Goal: Information Seeking & Learning: Learn about a topic

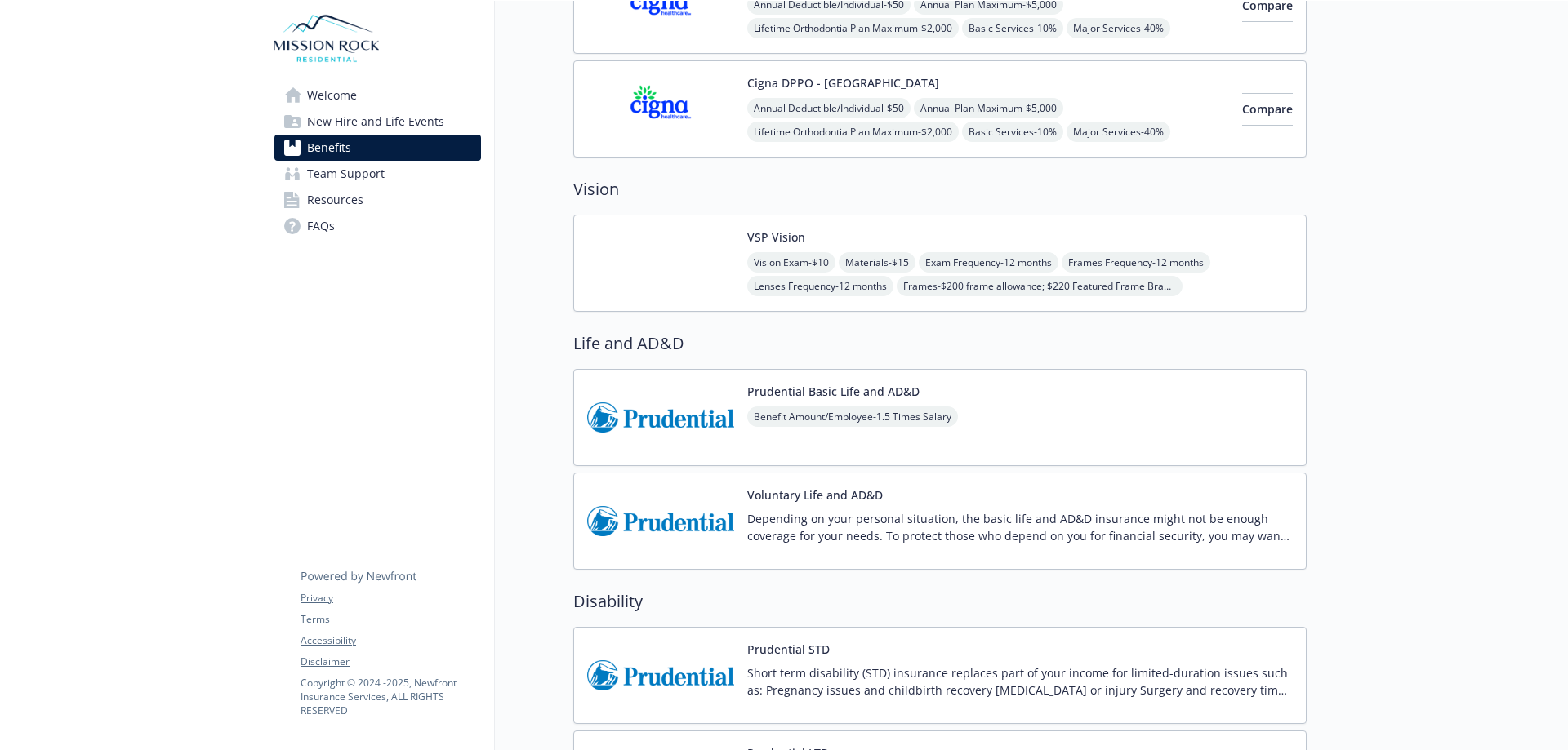
scroll to position [817, 0]
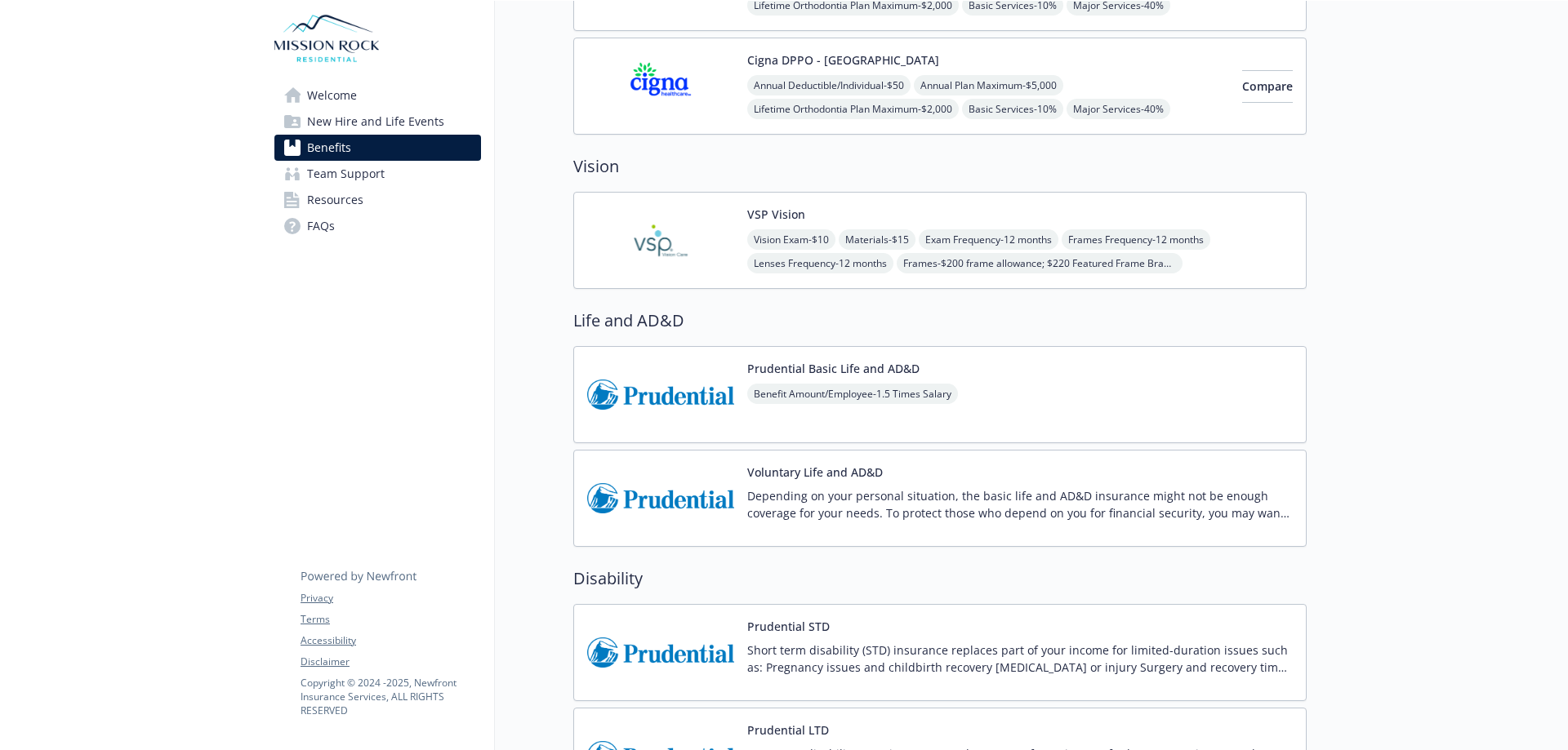
click at [626, 273] on img at bounding box center [660, 240] width 147 height 69
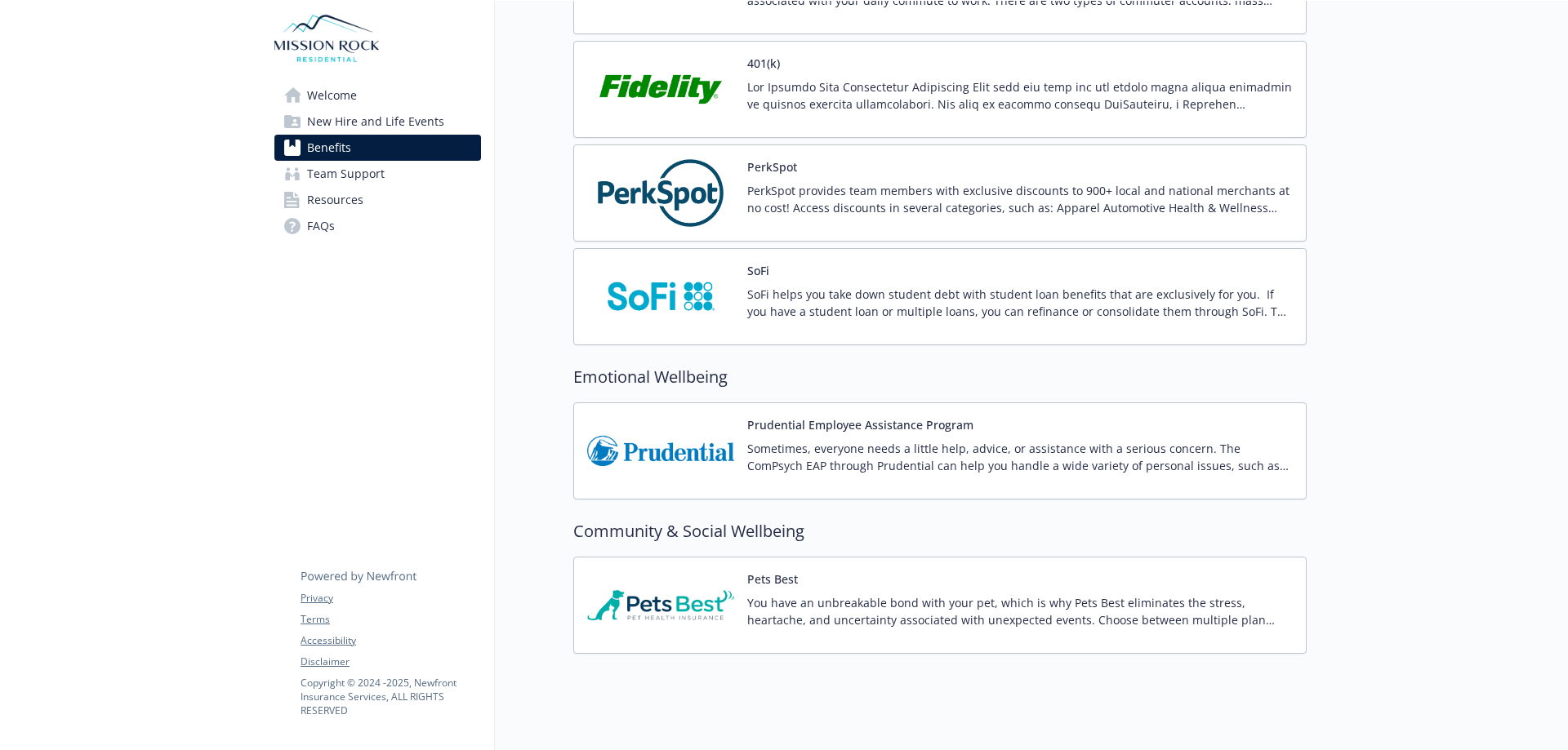
scroll to position [3068, 0]
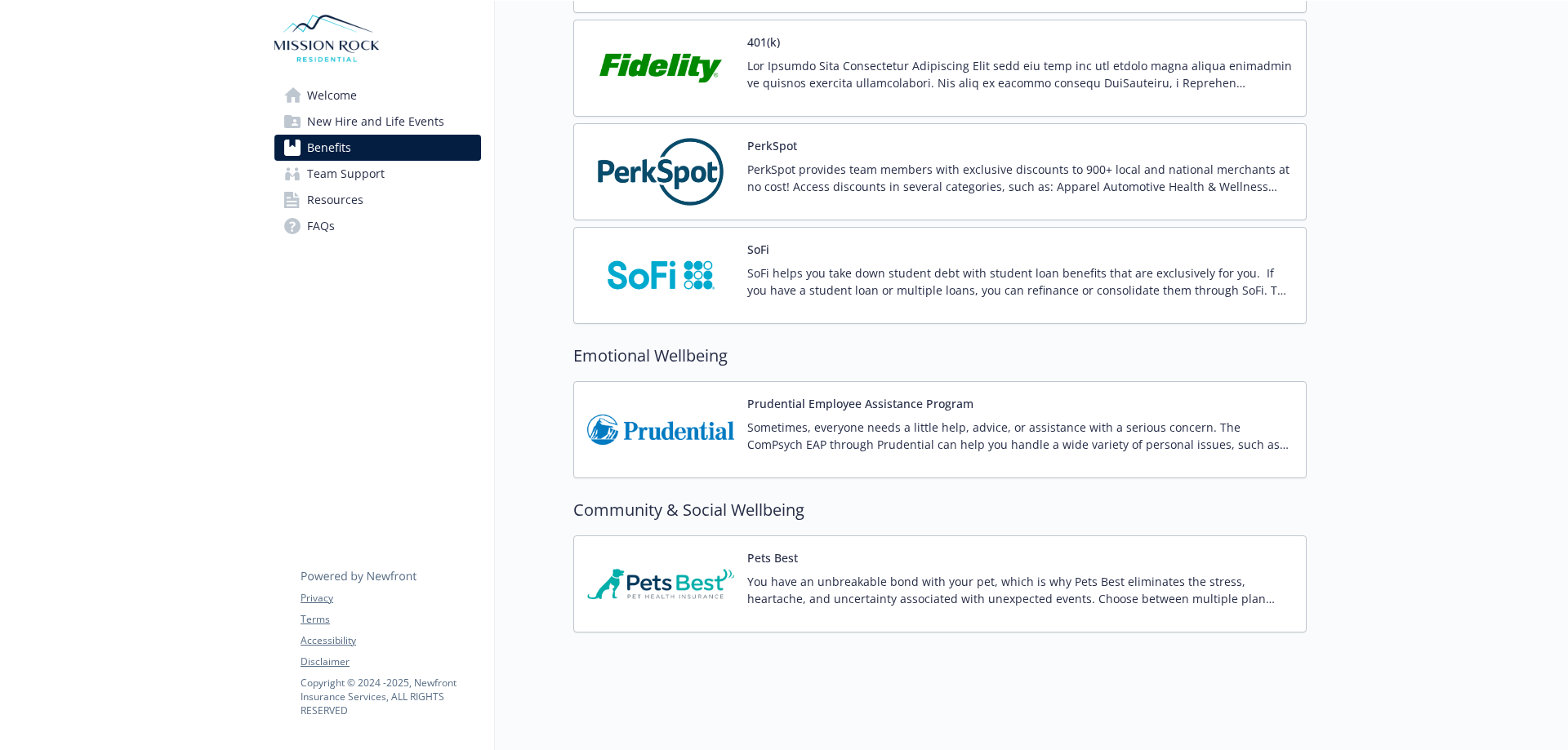
click at [825, 402] on div "Prudential Employee Assistance Program Sometimes, everyone needs a little help,…" at bounding box center [1020, 430] width 545 height 69
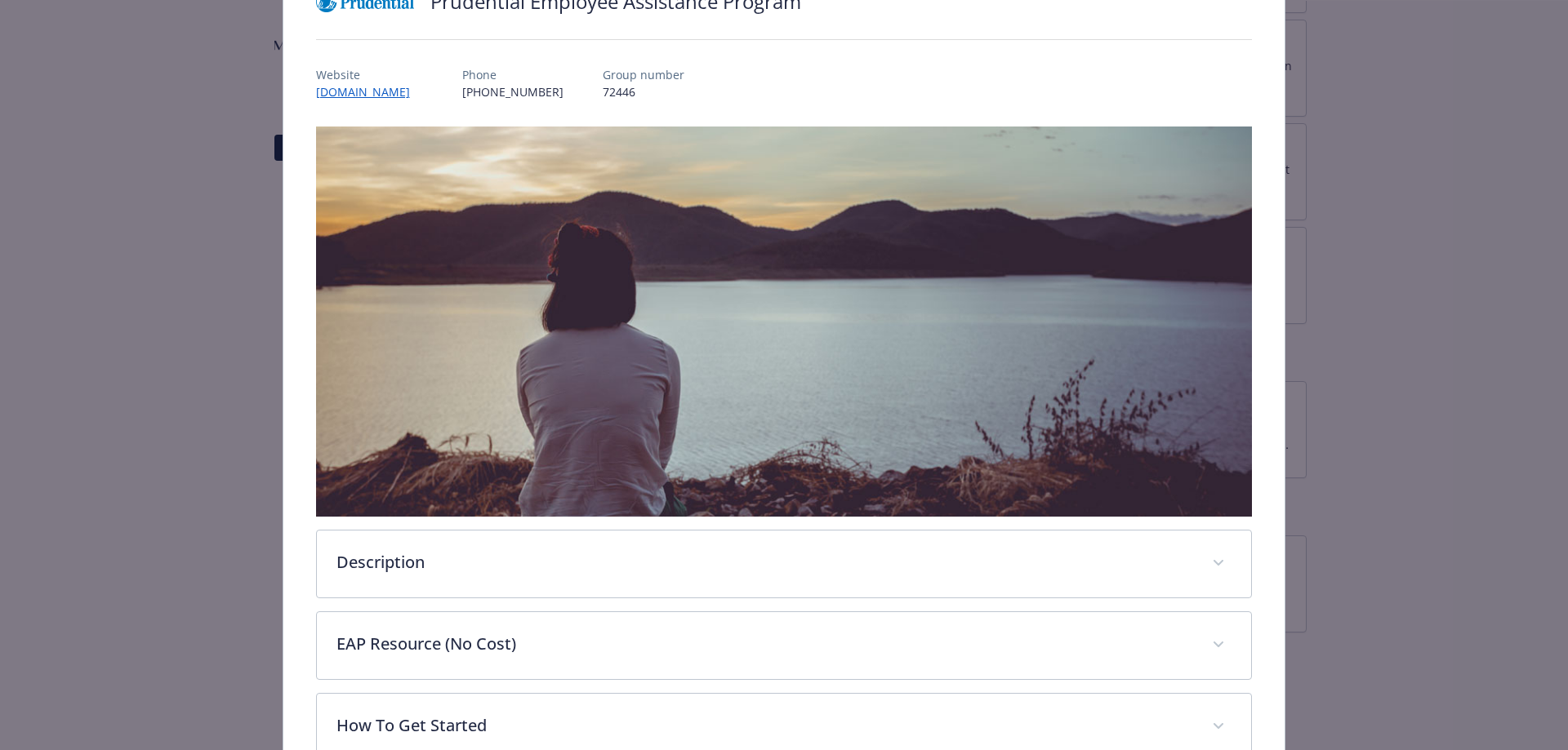
scroll to position [345, 0]
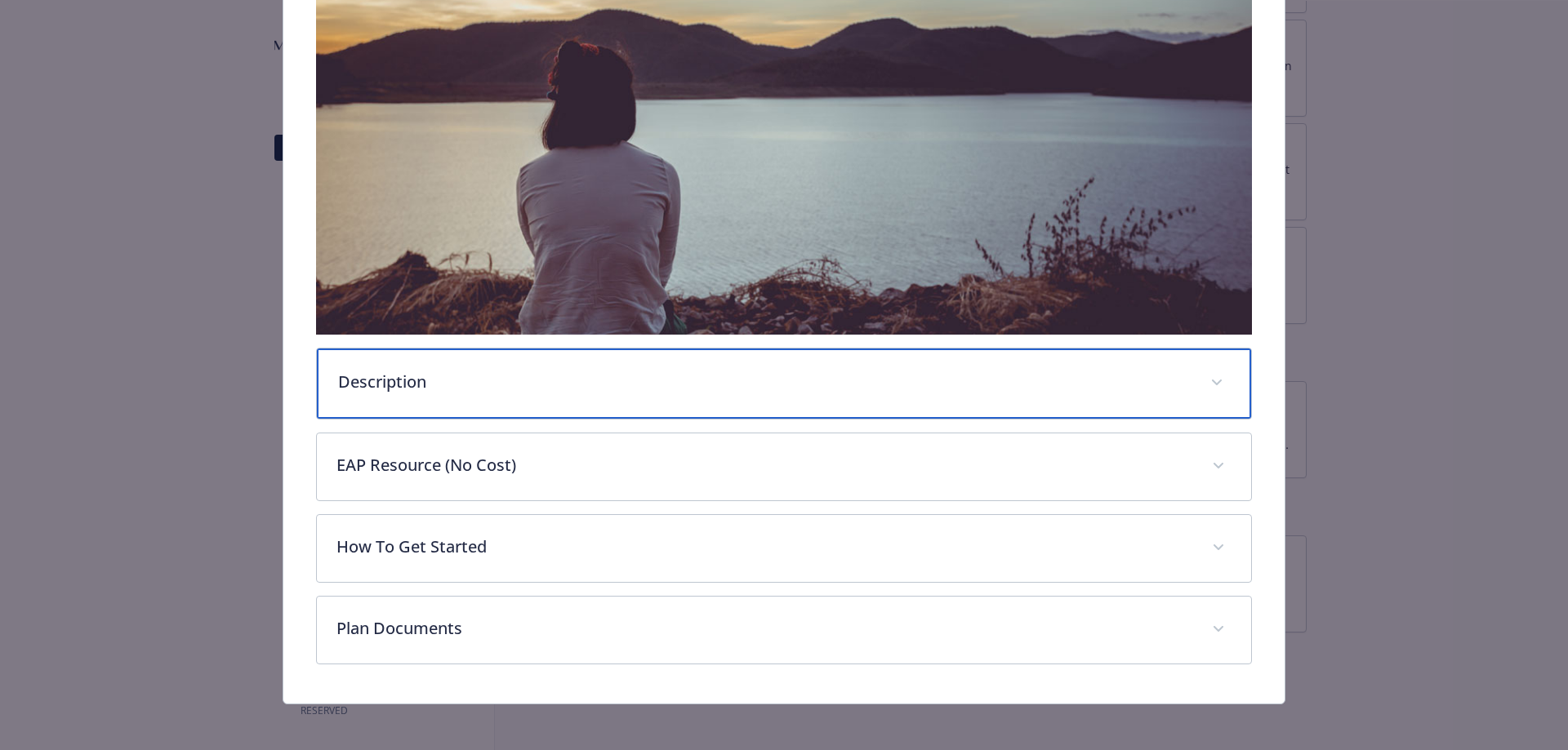
click at [1212, 380] on icon "details for plan Emotional Wellbeing - Prudential Employee Assistance Program -…" at bounding box center [1217, 383] width 10 height 7
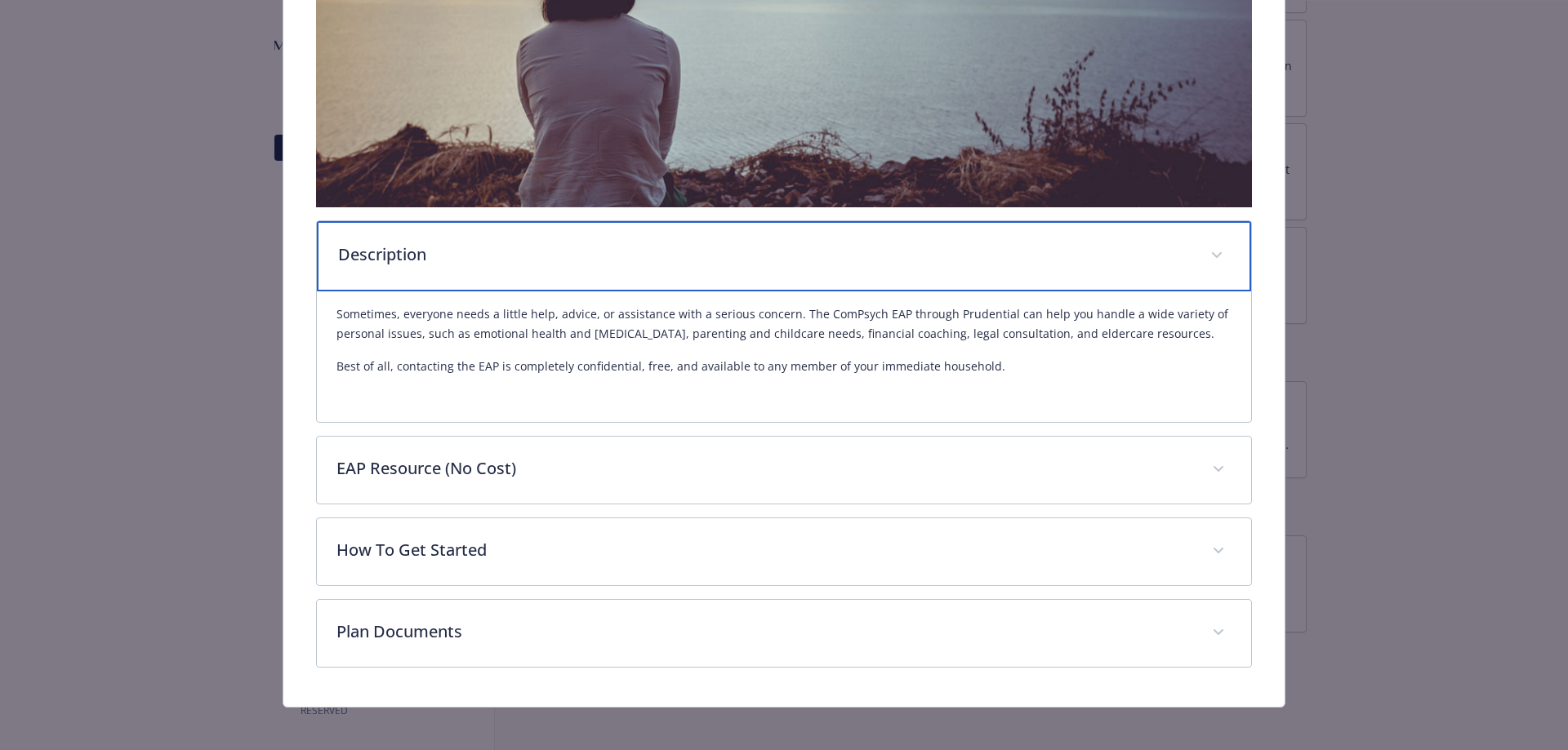
scroll to position [479, 0]
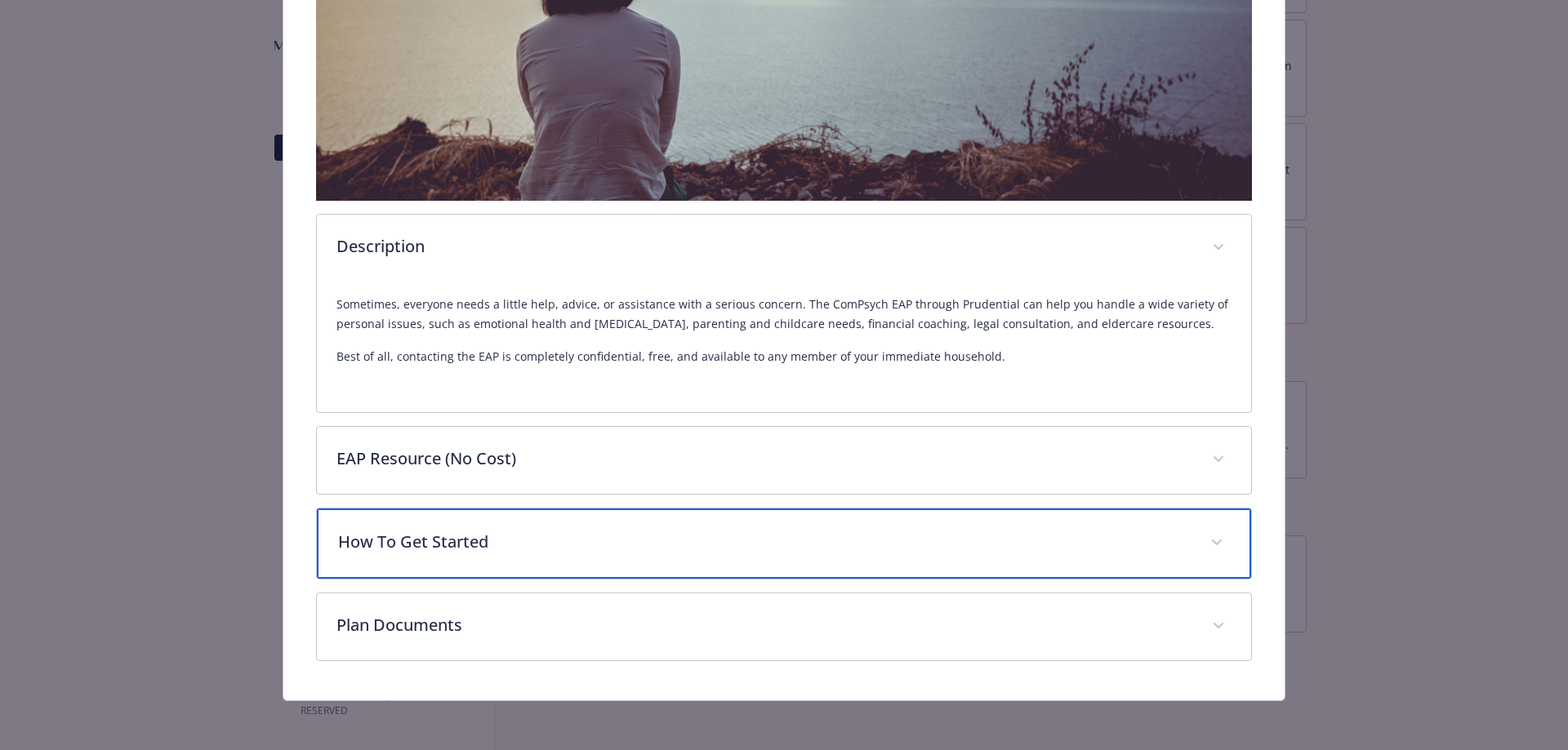
click at [1212, 540] on icon "details for plan Emotional Wellbeing - Prudential Employee Assistance Program -…" at bounding box center [1217, 543] width 10 height 6
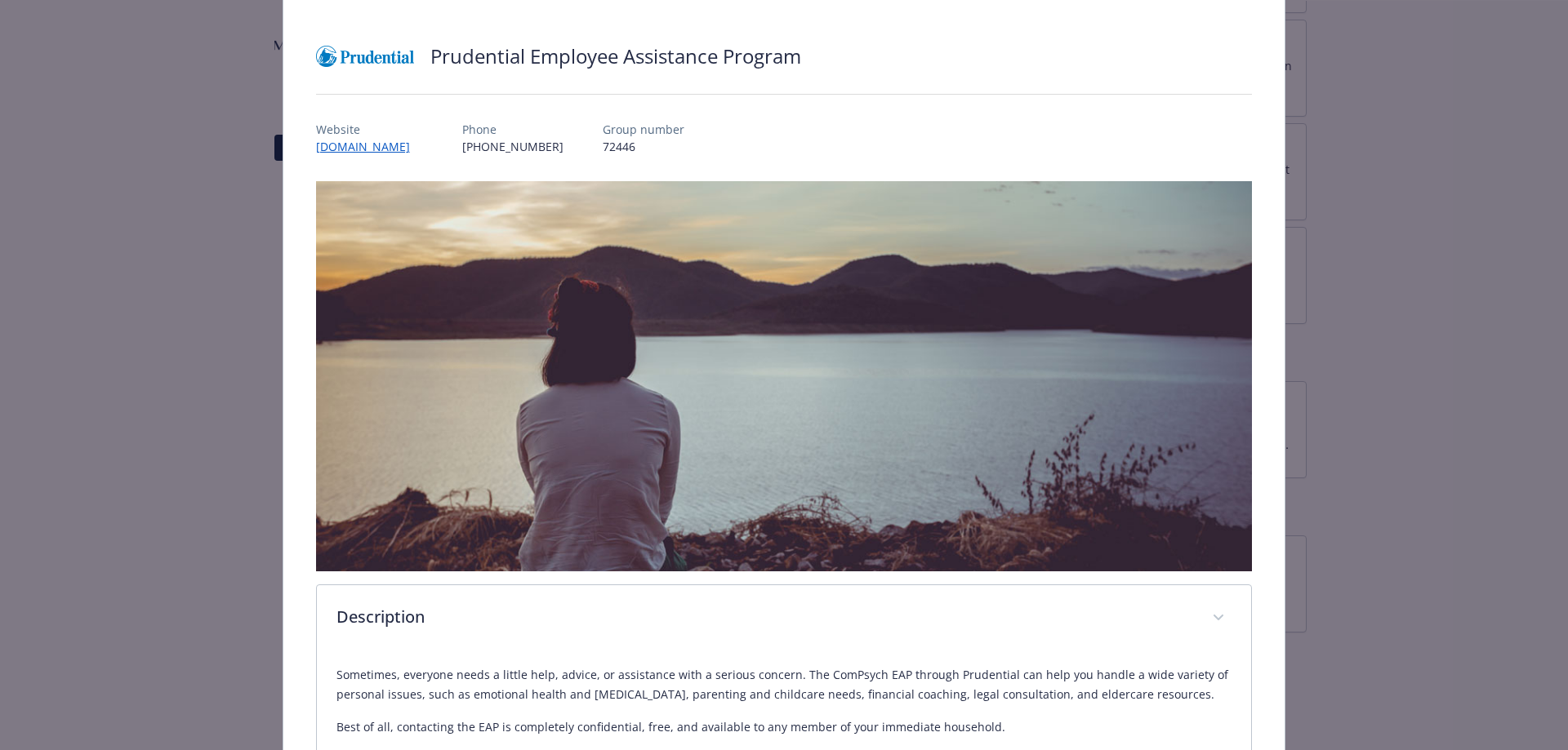
scroll to position [38, 0]
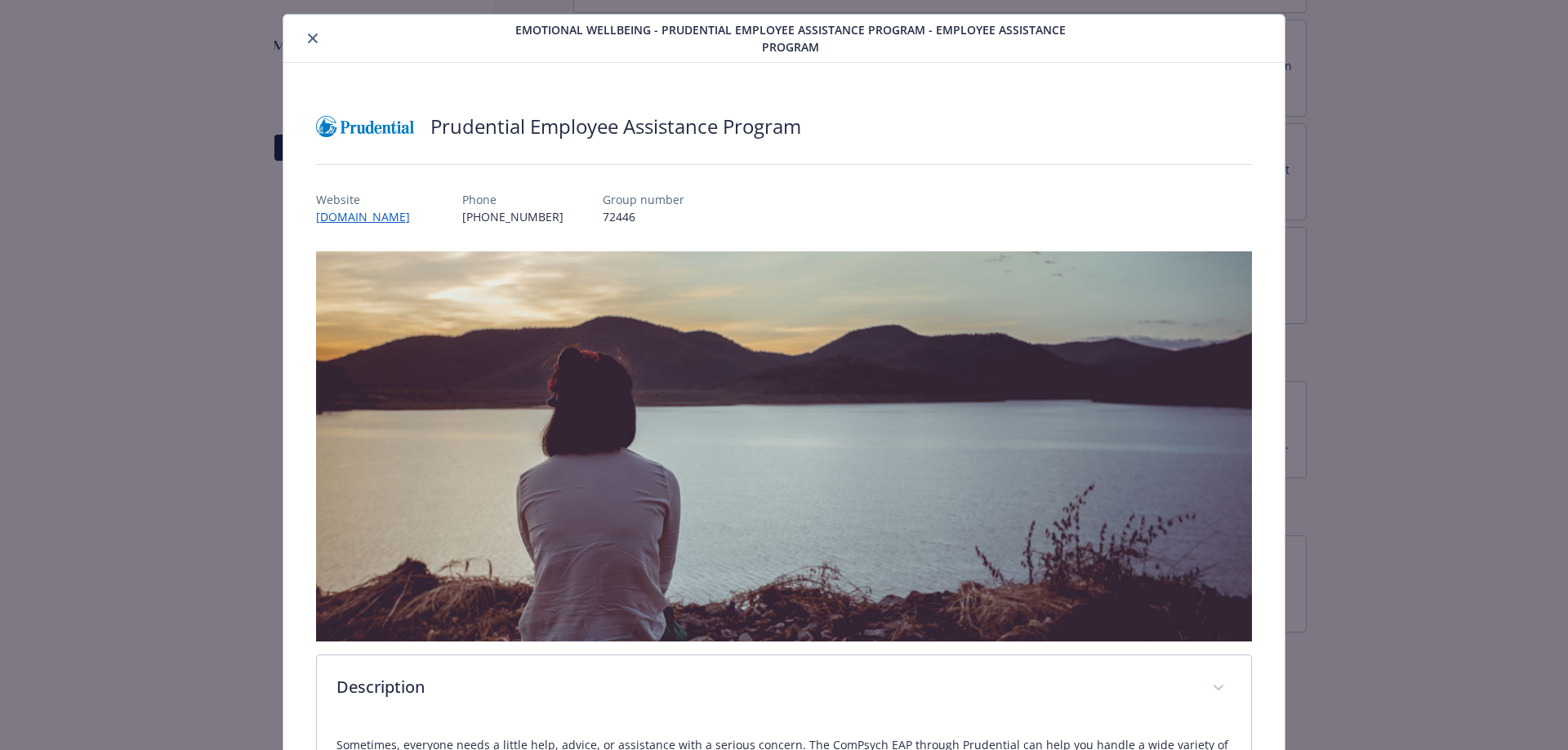
click at [309, 39] on icon "close" at bounding box center [313, 39] width 10 height 10
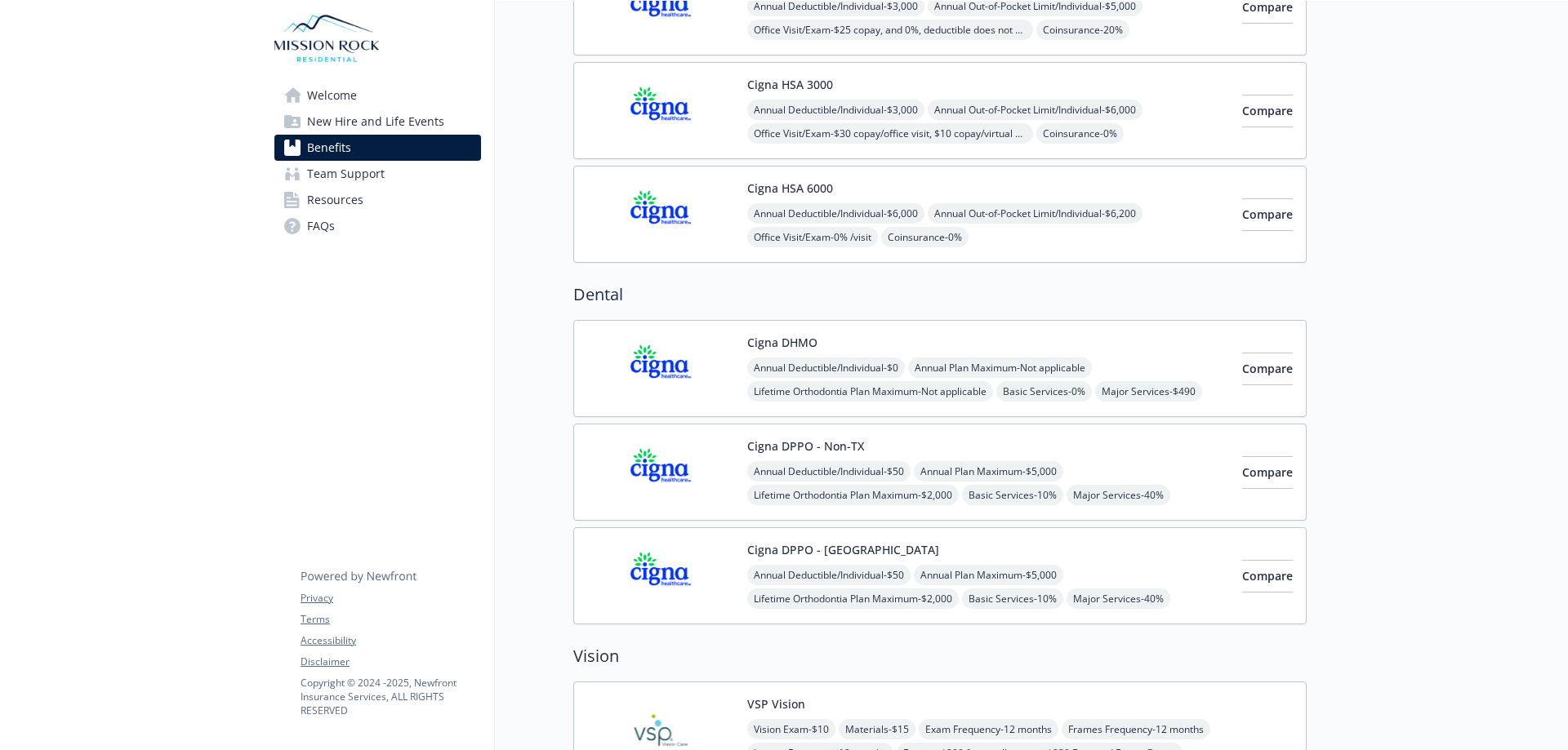
drag, startPoint x: 921, startPoint y: 427, endPoint x: 910, endPoint y: 400, distance: 29.2
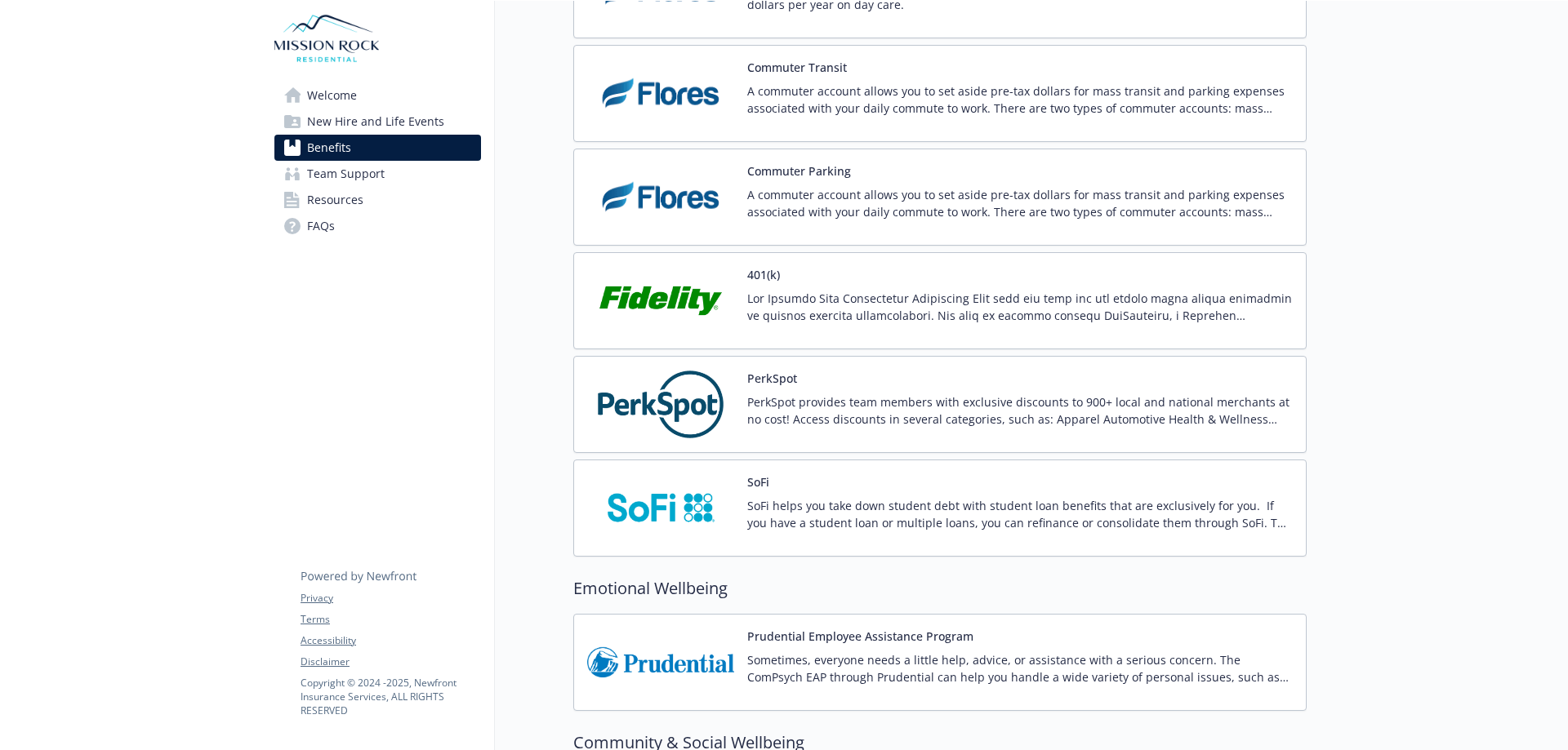
click at [784, 405] on p "PerkSpot provides team members with exclusive discounts to 900+ local and natio…" at bounding box center [1020, 411] width 545 height 35
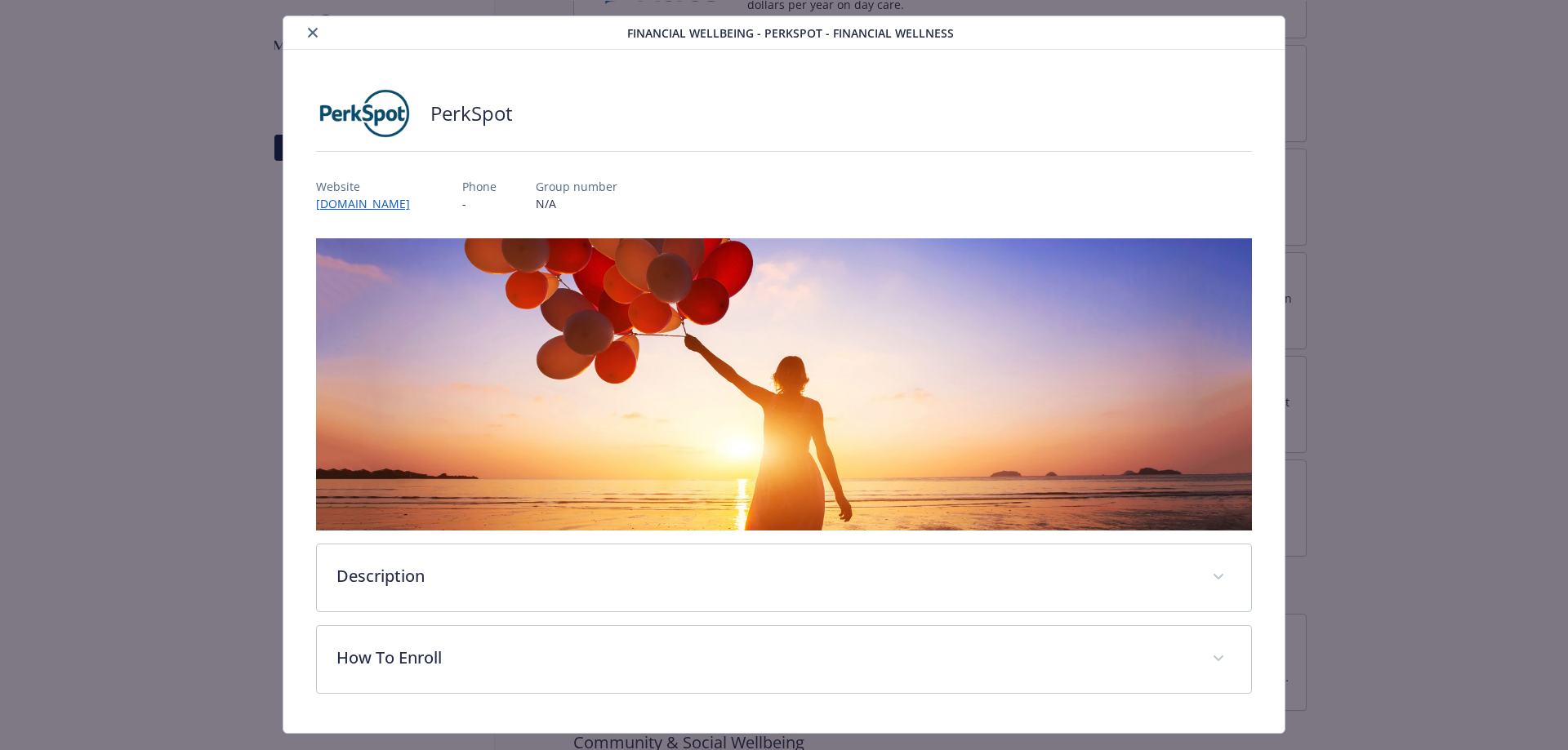
scroll to position [70, 0]
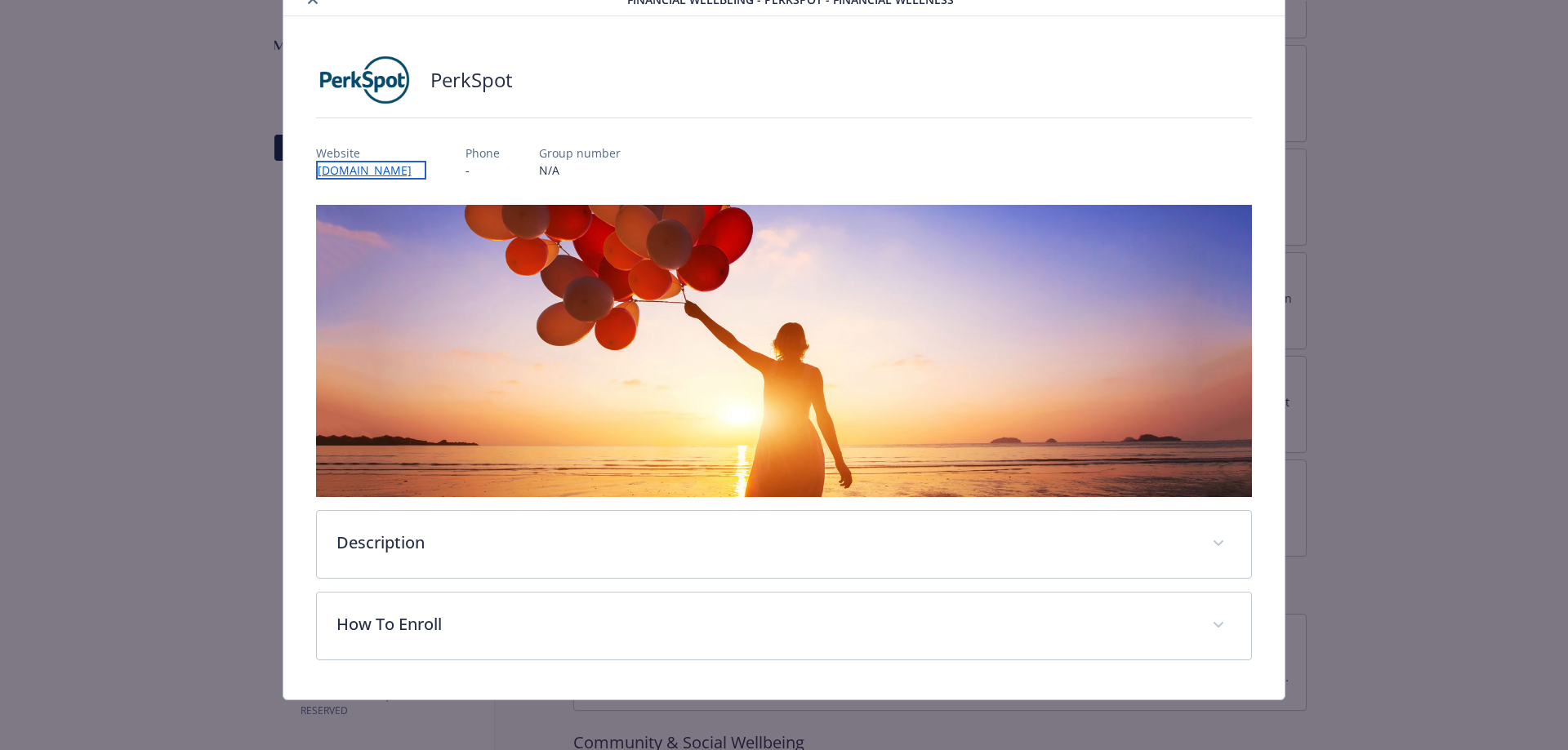
click at [376, 175] on link "[DOMAIN_NAME]" at bounding box center [371, 170] width 110 height 19
